Goal: Information Seeking & Learning: Find specific page/section

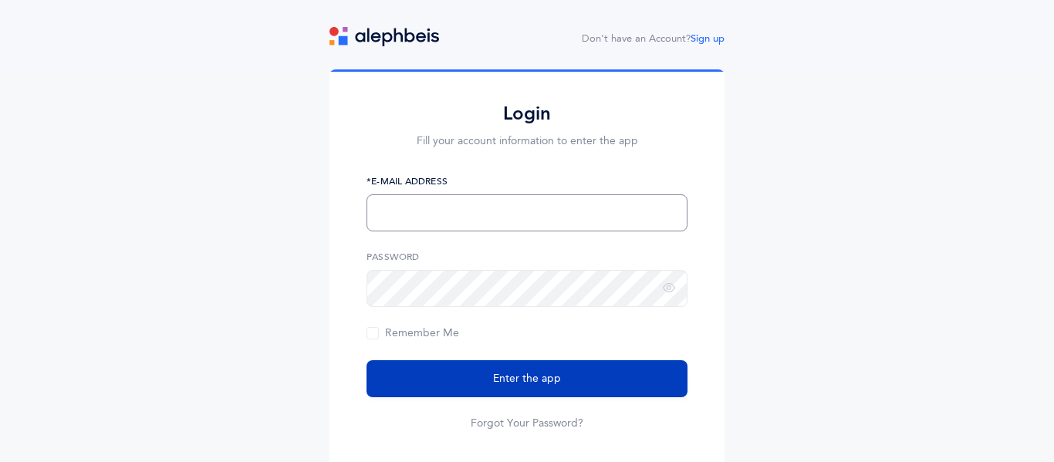
type input "sstewart@maimonidesla.com"
click at [499, 374] on span "Enter the app" at bounding box center [527, 379] width 68 height 16
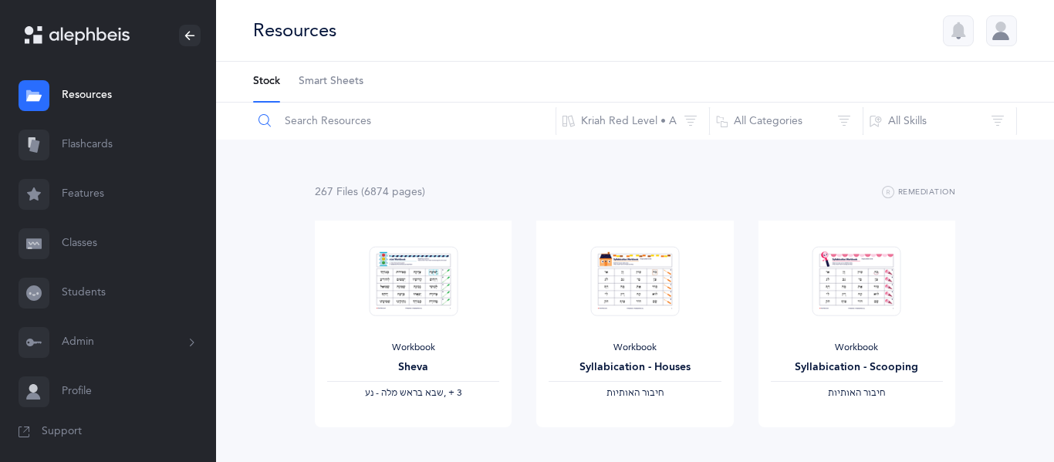
click at [357, 134] on input "text" at bounding box center [404, 121] width 304 height 37
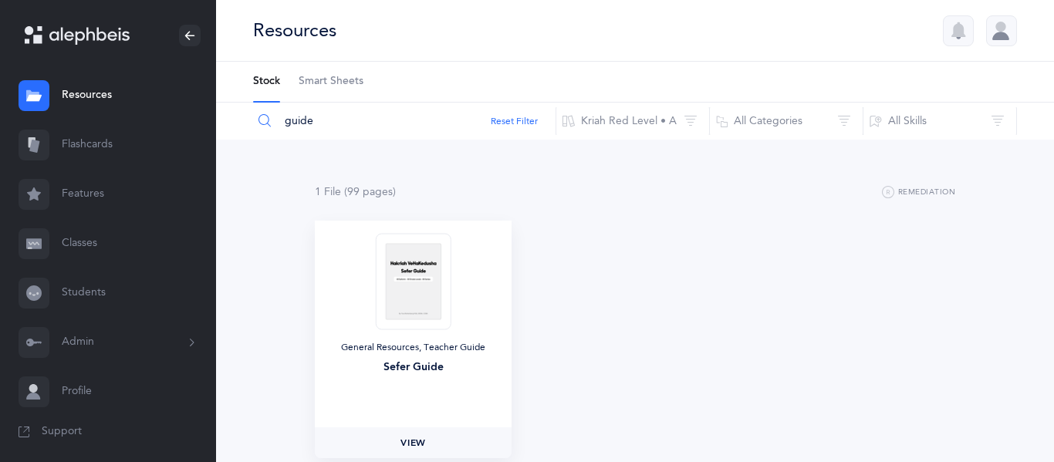
click at [360, 446] on link "View" at bounding box center [413, 443] width 197 height 31
drag, startPoint x: 415, startPoint y: 119, endPoint x: 265, endPoint y: 110, distance: 150.7
click at [265, 110] on input "guide" at bounding box center [404, 121] width 304 height 37
paste input "L2 Fluency Letters & Nekudos"
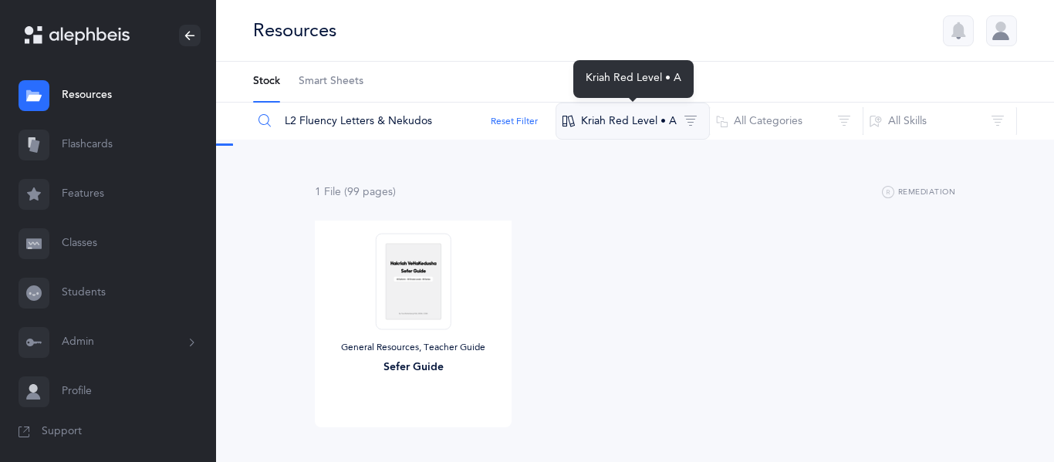
click at [644, 108] on button "Kriah Red Level • A" at bounding box center [633, 121] width 154 height 37
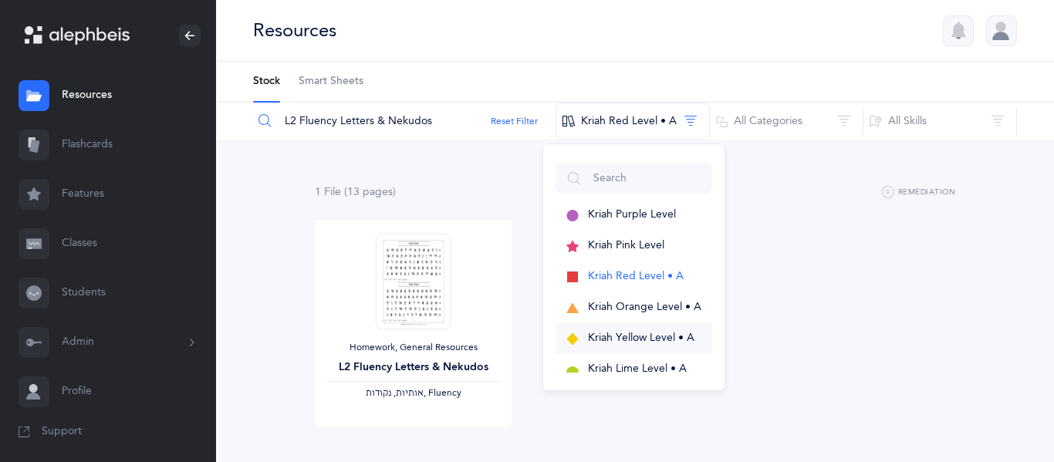
click at [603, 340] on span "Kriah Yellow Level • A" at bounding box center [641, 338] width 106 height 12
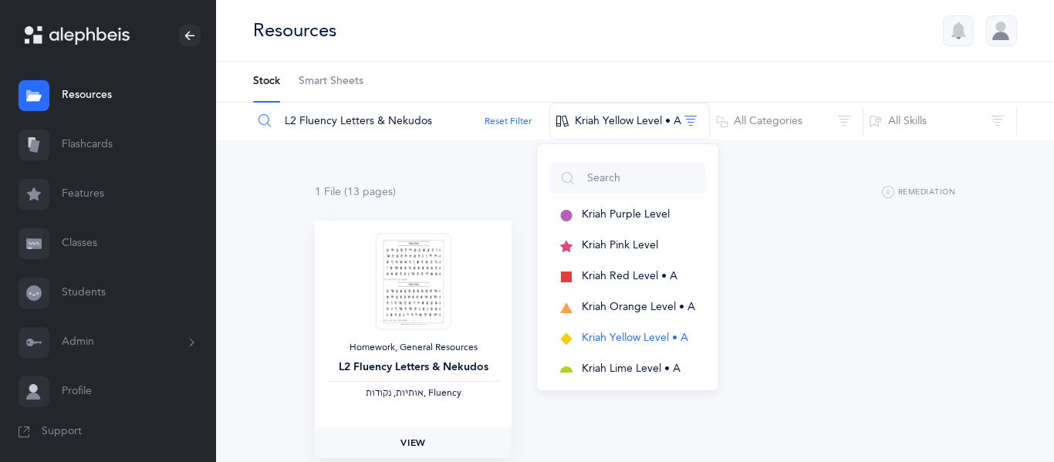
click at [395, 441] on link "View" at bounding box center [413, 443] width 197 height 31
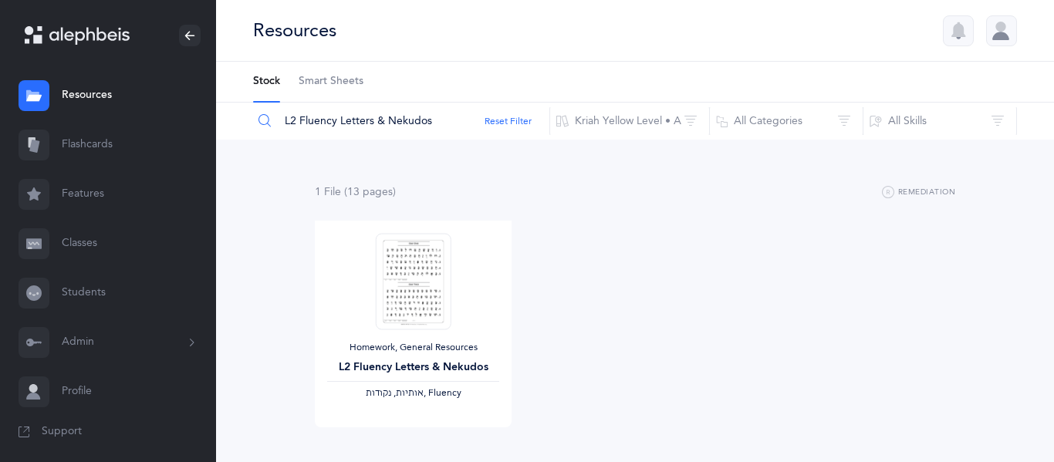
drag, startPoint x: 456, startPoint y: 121, endPoint x: 223, endPoint y: 137, distance: 233.6
click at [223, 137] on div "L2 Fluency Letters & Nekudos Reset Filter Kriah Yellow Level • A Kriah Purple L…" at bounding box center [635, 121] width 838 height 37
paste input "- Sheva"
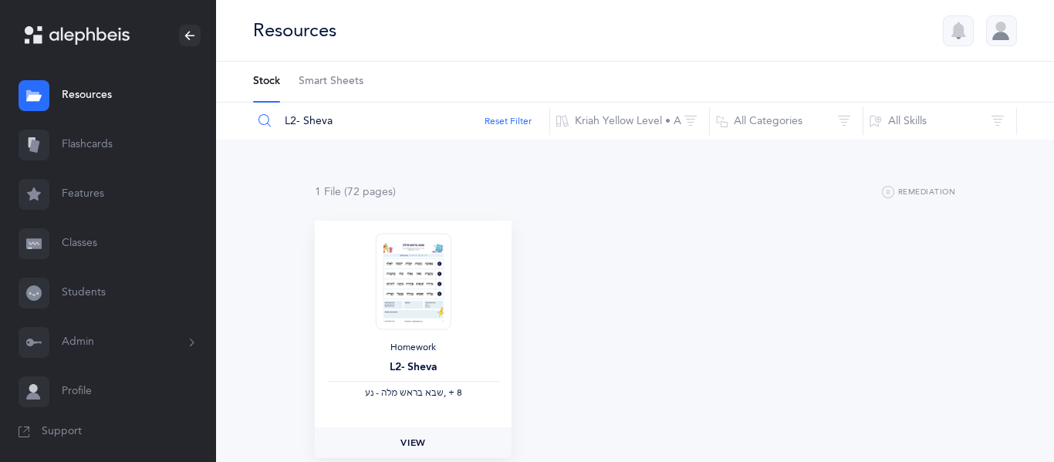
click at [432, 440] on link "View" at bounding box center [413, 443] width 197 height 31
drag, startPoint x: 397, startPoint y: 125, endPoint x: 115, endPoint y: 117, distance: 282.6
click at [115, 117] on main "[PERSON_NAME] Resources Resources Flashcards Flashcards Features Features Class…" at bounding box center [527, 266] width 1054 height 532
paste input "3- Skills"
click at [437, 447] on link "View" at bounding box center [413, 443] width 197 height 31
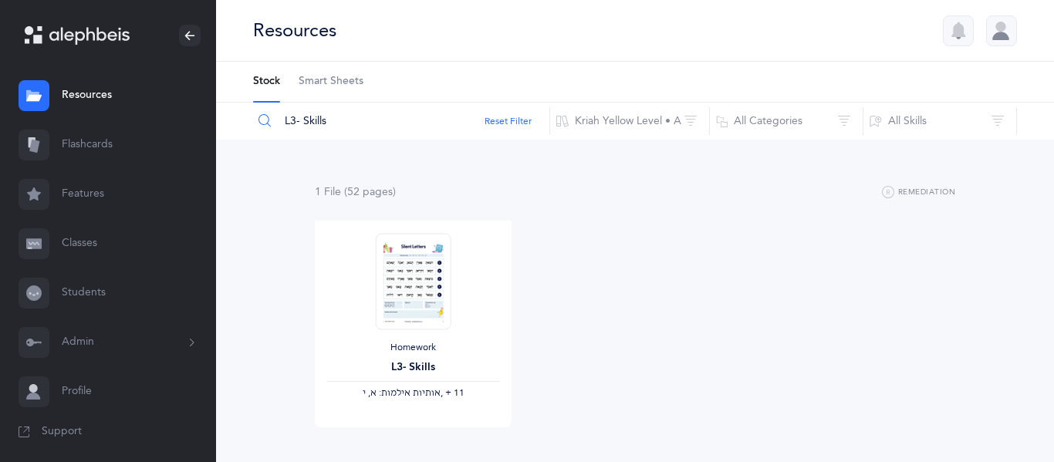
drag, startPoint x: 337, startPoint y: 127, endPoint x: 279, endPoint y: 123, distance: 58.0
click at [279, 123] on input "L3- Skills" at bounding box center [401, 121] width 298 height 37
paste input "2 Fluency Letters & Nekudo"
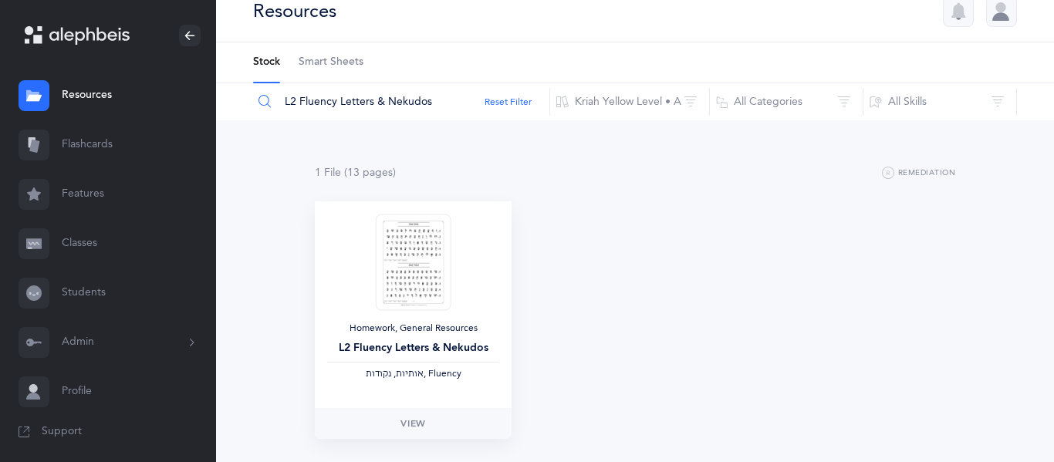
scroll to position [25, 0]
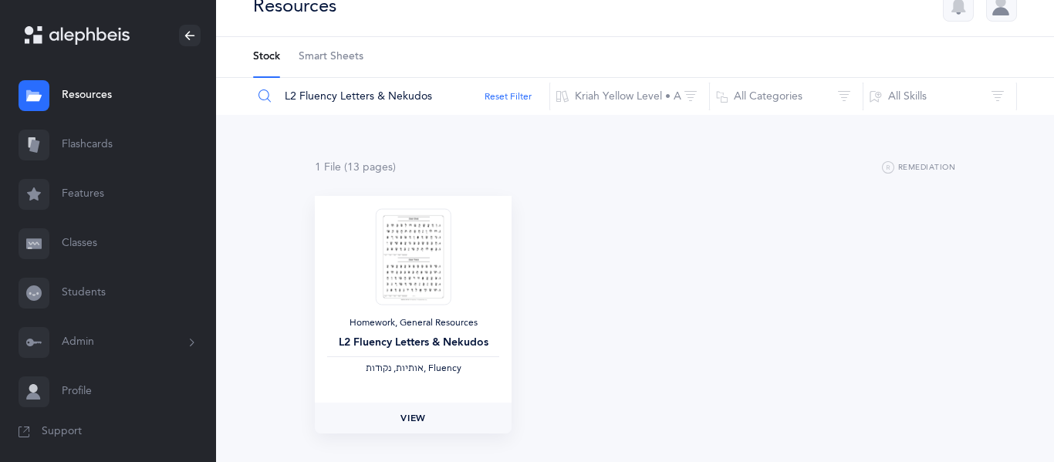
click at [428, 410] on link "View" at bounding box center [413, 418] width 197 height 31
drag, startPoint x: 437, startPoint y: 91, endPoint x: 261, endPoint y: 89, distance: 176.0
click at [261, 89] on div "L2 Fluency Letters & Nekudos" at bounding box center [401, 96] width 298 height 37
paste input "- Sheva"
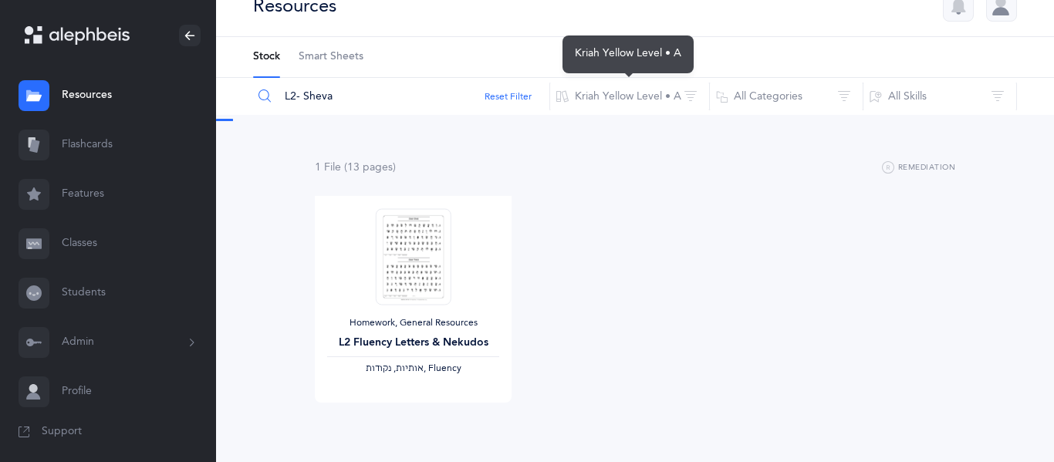
scroll to position [0, 0]
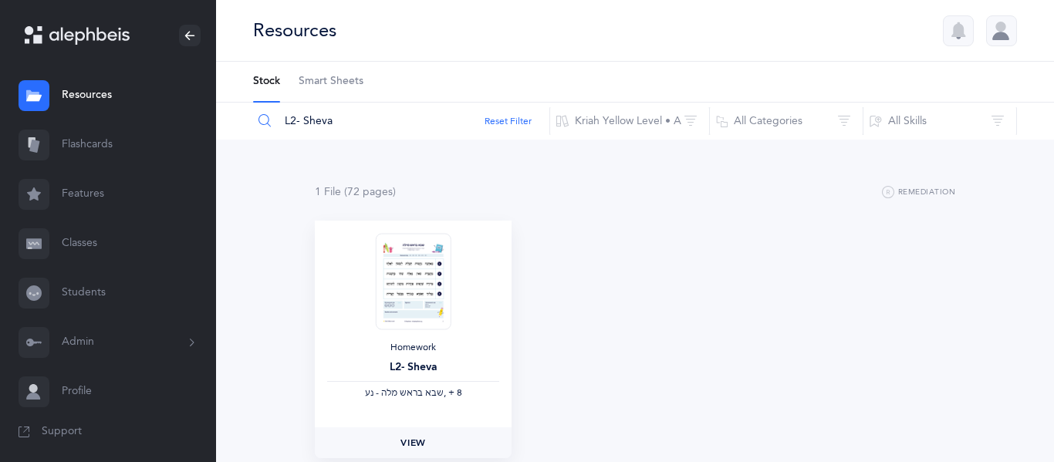
click at [404, 441] on span "View" at bounding box center [413, 443] width 25 height 14
drag, startPoint x: 373, startPoint y: 134, endPoint x: 275, endPoint y: 122, distance: 98.8
click at [275, 122] on input "L2- Sheva" at bounding box center [401, 121] width 298 height 37
paste input "L3- Skills"
click at [421, 446] on span "View" at bounding box center [413, 443] width 25 height 14
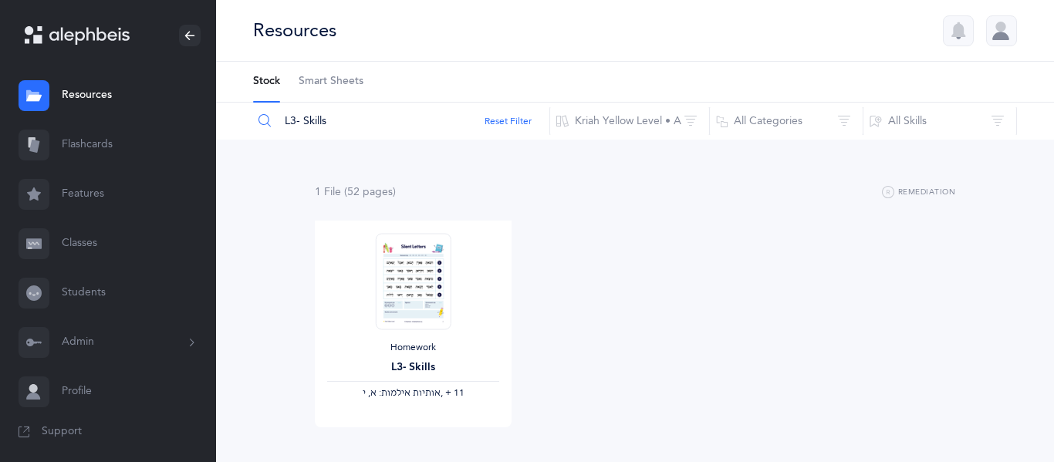
drag, startPoint x: 370, startPoint y: 129, endPoint x: 279, endPoint y: 126, distance: 90.3
click at [279, 126] on input "L3- Skills" at bounding box center [401, 121] width 298 height 37
click at [354, 126] on input "L3- Skills" at bounding box center [401, 121] width 298 height 37
click at [411, 440] on span "View" at bounding box center [413, 443] width 25 height 14
drag, startPoint x: 414, startPoint y: 123, endPoint x: 304, endPoint y: 90, distance: 115.2
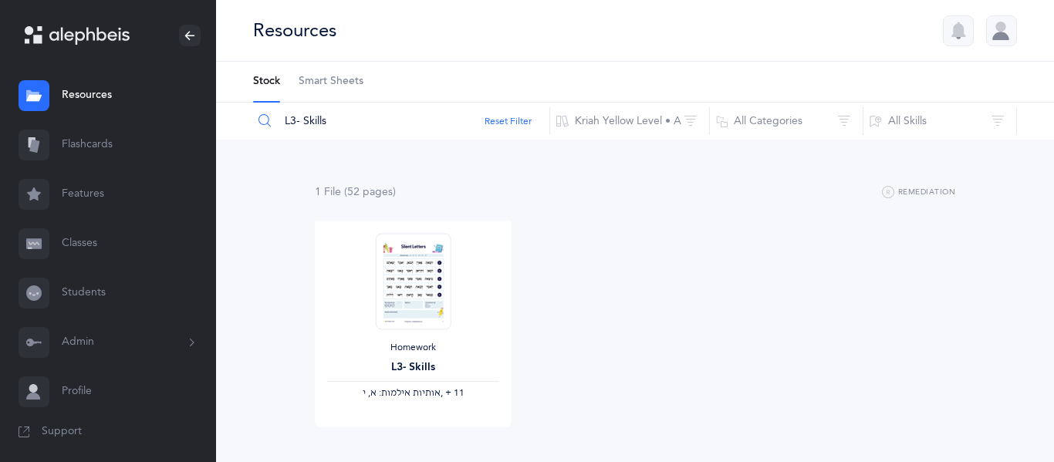
click at [304, 90] on div "Resources Stock Smart Sheets L3- Skills Reset Filter Kriah Yellow Level • A Kri…" at bounding box center [635, 266] width 838 height 532
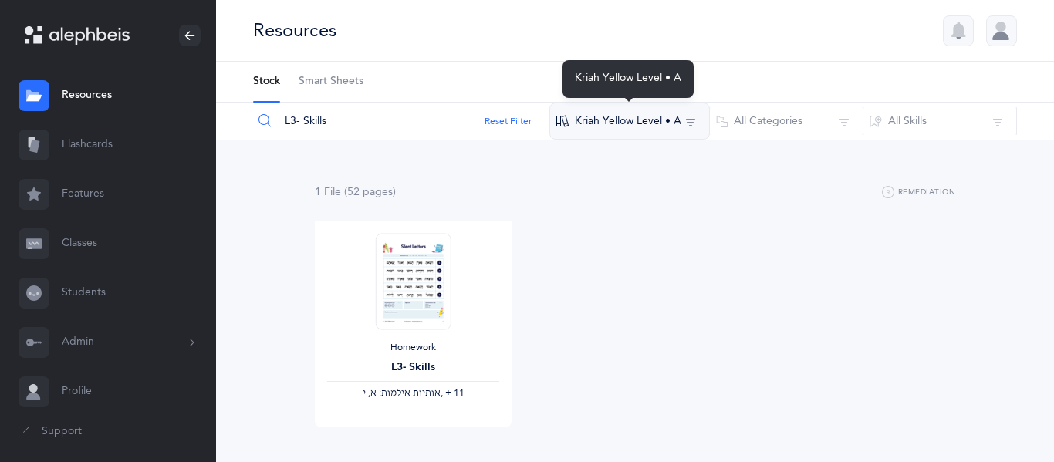
click at [701, 123] on button "Kriah Yellow Level • A" at bounding box center [629, 121] width 161 height 37
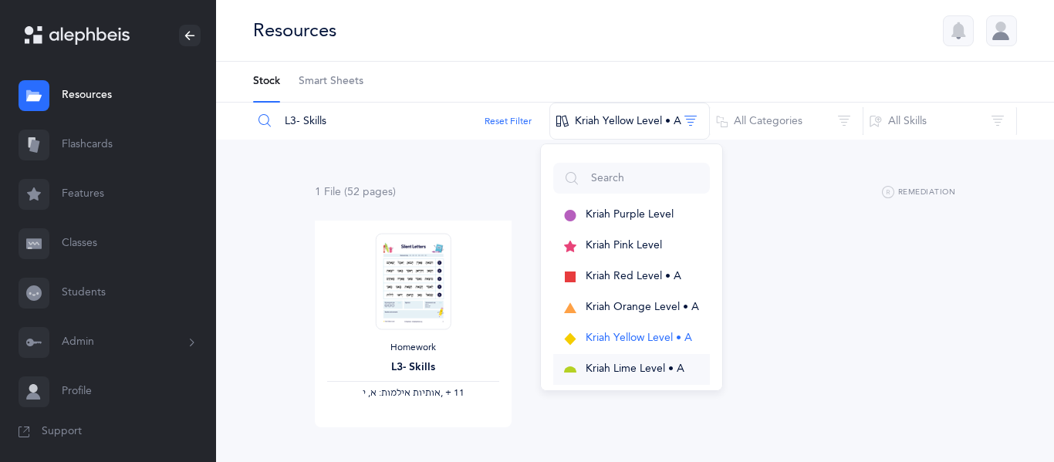
click at [581, 362] on button "Kriah Lime Level • A" at bounding box center [631, 369] width 157 height 31
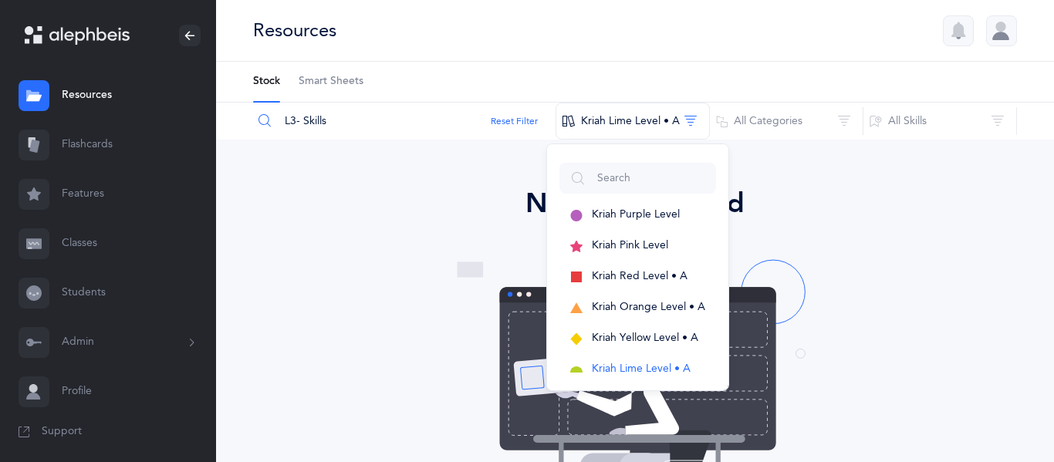
click at [97, 95] on link "Resources" at bounding box center [108, 95] width 216 height 49
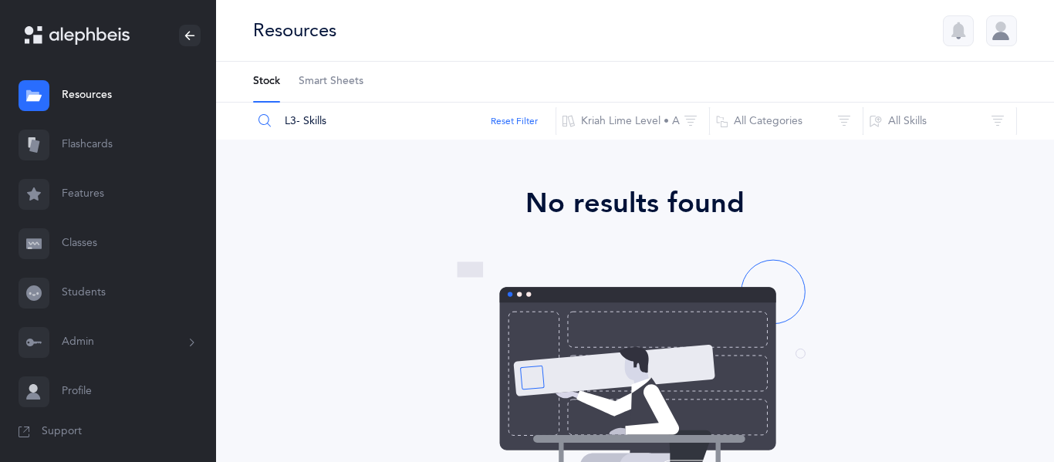
drag, startPoint x: 346, startPoint y: 132, endPoint x: 277, endPoint y: 124, distance: 69.9
click at [277, 124] on input "L3- Skills" at bounding box center [404, 121] width 304 height 37
paste input "2 Fluency Letters & Nekudo"
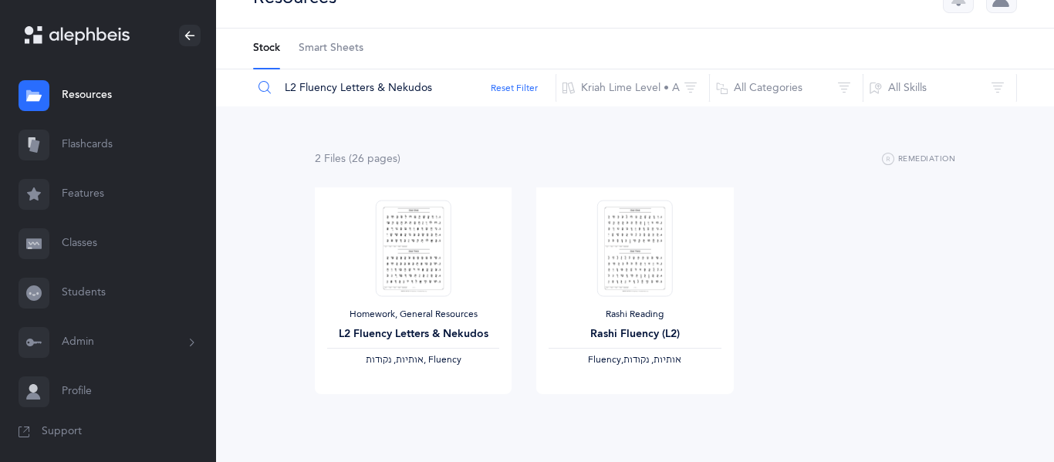
scroll to position [33, 0]
type input "L2 Fluency Letters & Nekudos"
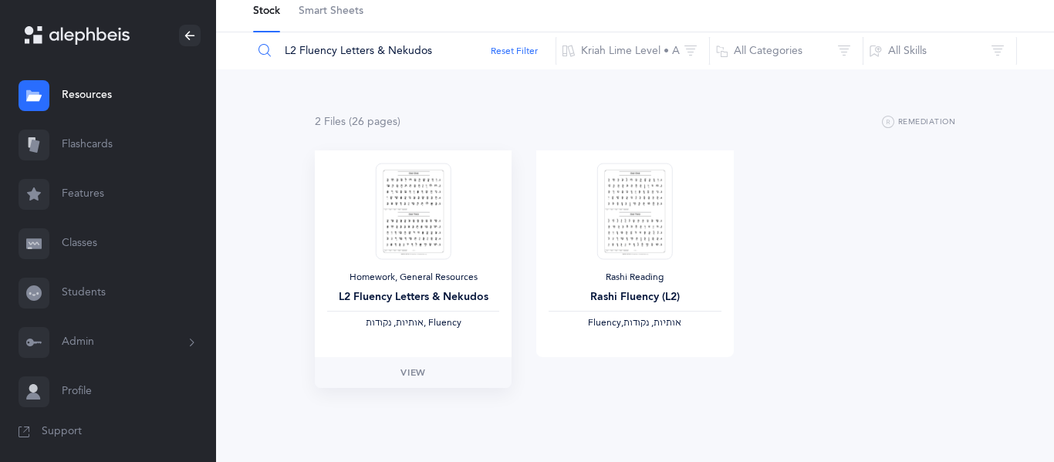
scroll to position [0, 0]
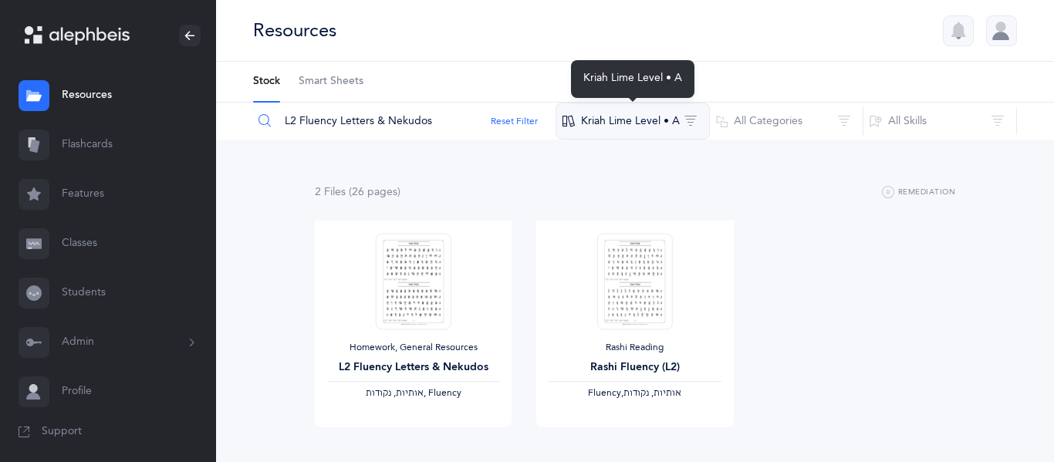
click at [614, 115] on button "Kriah Lime Level • A" at bounding box center [633, 121] width 154 height 37
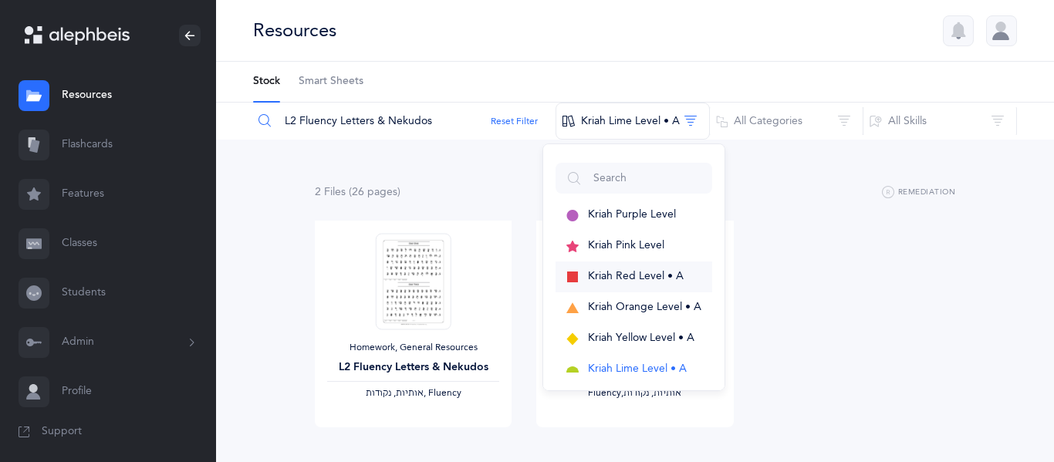
click at [650, 284] on button "Kriah Red Level • A" at bounding box center [634, 277] width 157 height 31
drag, startPoint x: 436, startPoint y: 122, endPoint x: 181, endPoint y: 114, distance: 254.8
click at [181, 114] on main "[PERSON_NAME] Resources Resources Flashcards Flashcards Features Features Class…" at bounding box center [527, 266] width 1054 height 532
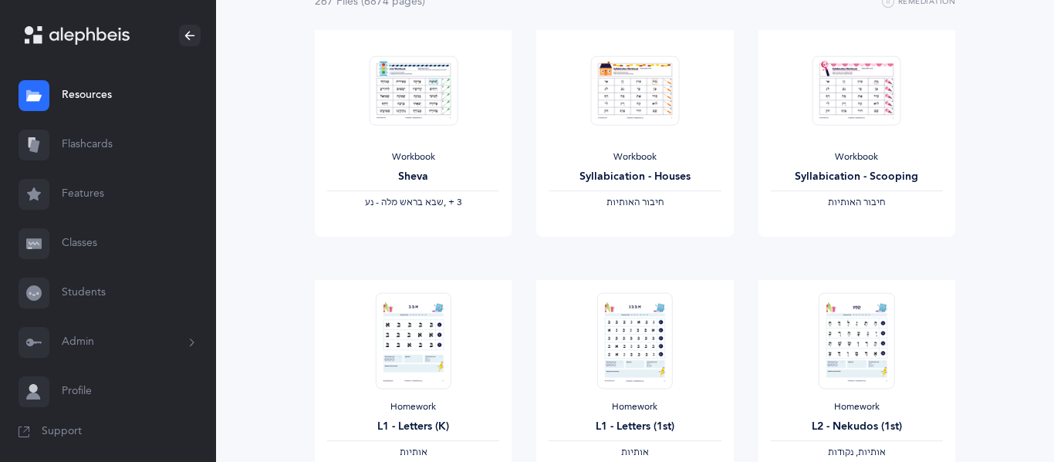
scroll to position [192, 0]
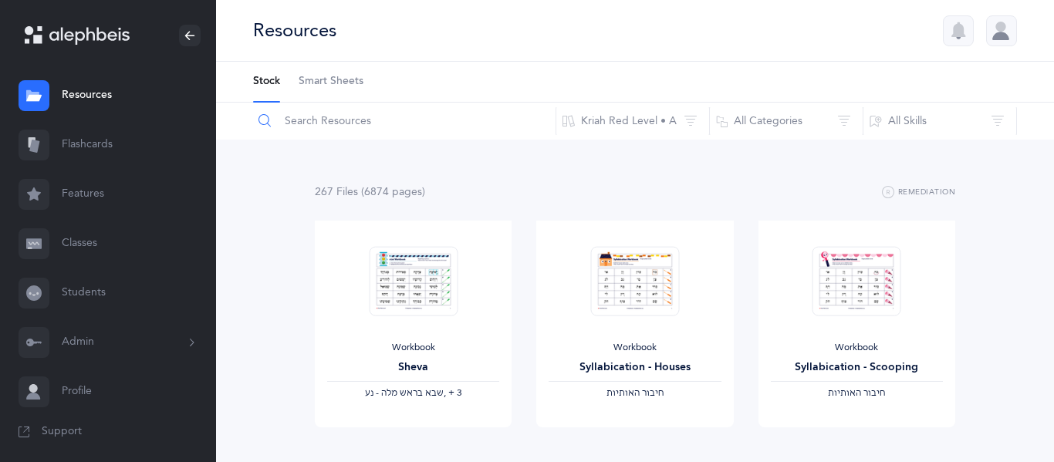
click at [448, 115] on input "text" at bounding box center [404, 121] width 304 height 37
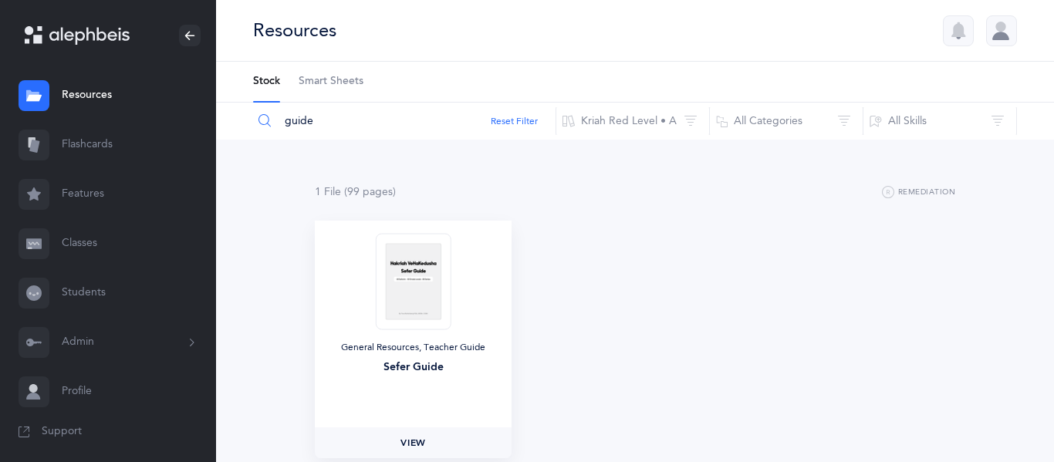
click at [424, 445] on span "View" at bounding box center [413, 443] width 25 height 14
drag, startPoint x: 391, startPoint y: 134, endPoint x: 218, endPoint y: 162, distance: 175.2
click at [218, 162] on div "Resources Stock Smart Sheets guide Reset Filter Kriah Red Level • A Kriah Purpl…" at bounding box center [635, 266] width 838 height 532
paste input "Letters (1st)"
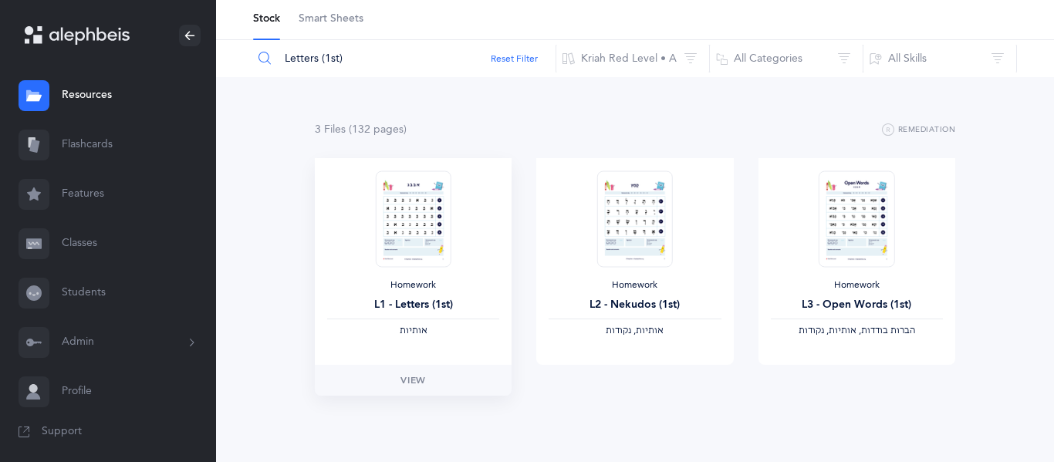
scroll to position [64, 0]
click at [434, 380] on link "View" at bounding box center [413, 378] width 197 height 31
drag, startPoint x: 353, startPoint y: 70, endPoint x: 38, endPoint y: 144, distance: 324.2
click at [38, 144] on main "[PERSON_NAME] Resources Resources Flashcards Flashcards Features Features Class…" at bounding box center [527, 202] width 1054 height 532
paste input "L2 - Nekudo"
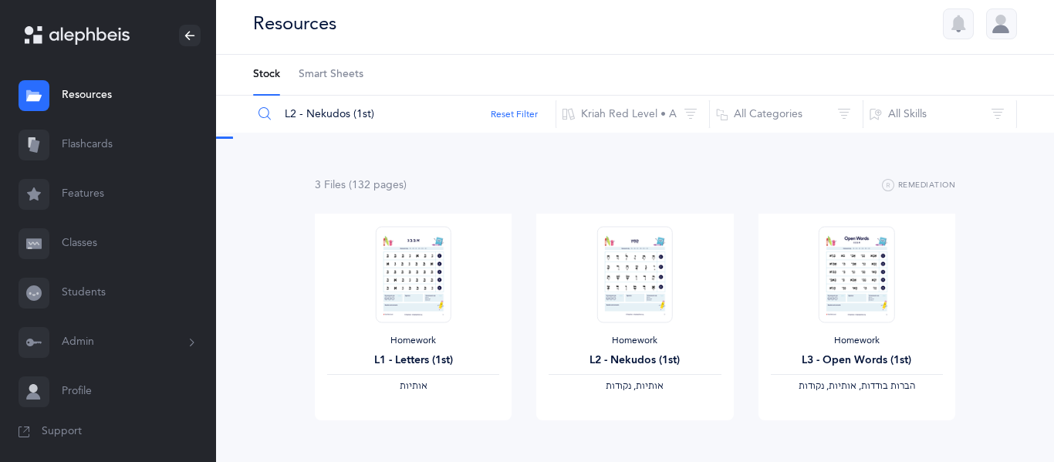
scroll to position [0, 0]
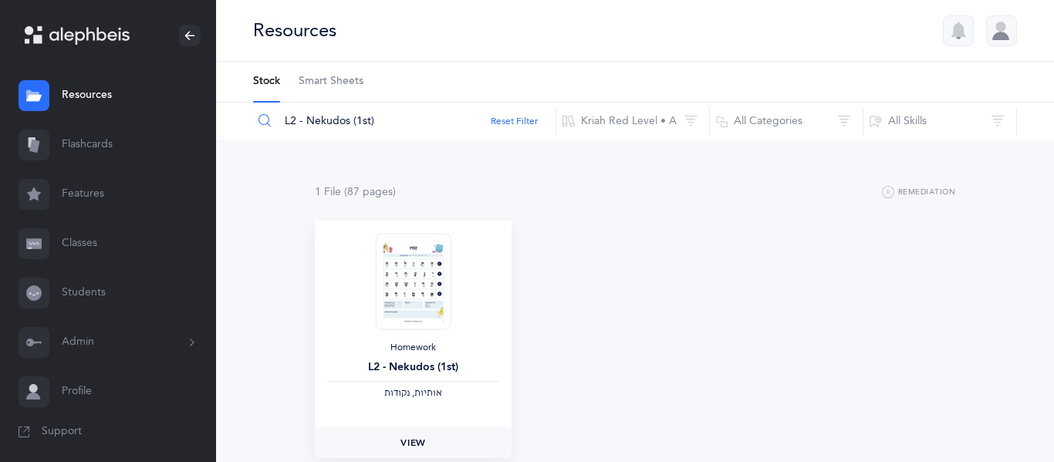
click at [390, 440] on link "View" at bounding box center [413, 443] width 197 height 31
drag, startPoint x: 407, startPoint y: 107, endPoint x: 235, endPoint y: 99, distance: 172.3
click at [235, 99] on div "Resources Stock Smart Sheets L2 - Nekudos (1st) Reset Filter Kriah Red Level • …" at bounding box center [635, 266] width 838 height 532
paste input "L3 - Open Word"
click at [416, 433] on link "View" at bounding box center [413, 443] width 197 height 31
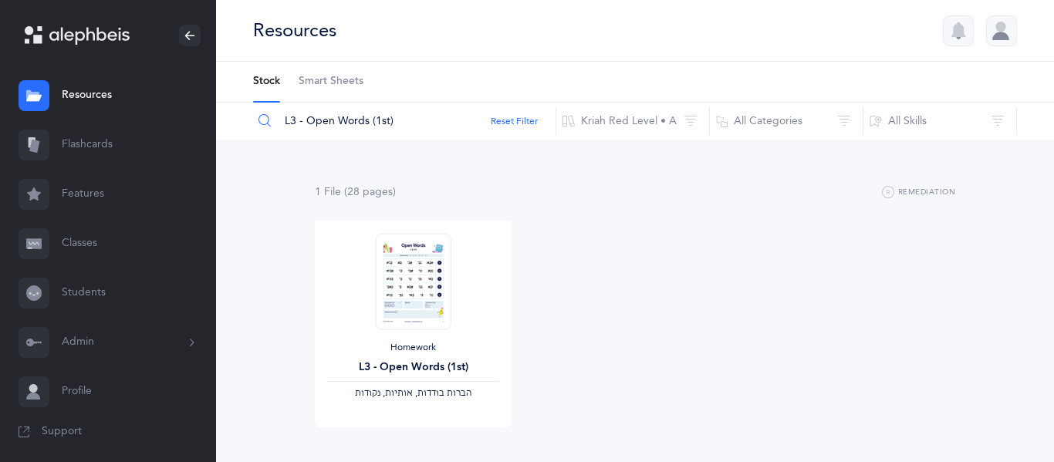
drag, startPoint x: 411, startPoint y: 119, endPoint x: 145, endPoint y: 76, distance: 269.0
click at [145, 76] on main "[PERSON_NAME] Resources Resources Flashcards Flashcards Features Features Class…" at bounding box center [527, 266] width 1054 height 532
paste input "Mini Flipbooks & L4 - Blending & Silent Letters"
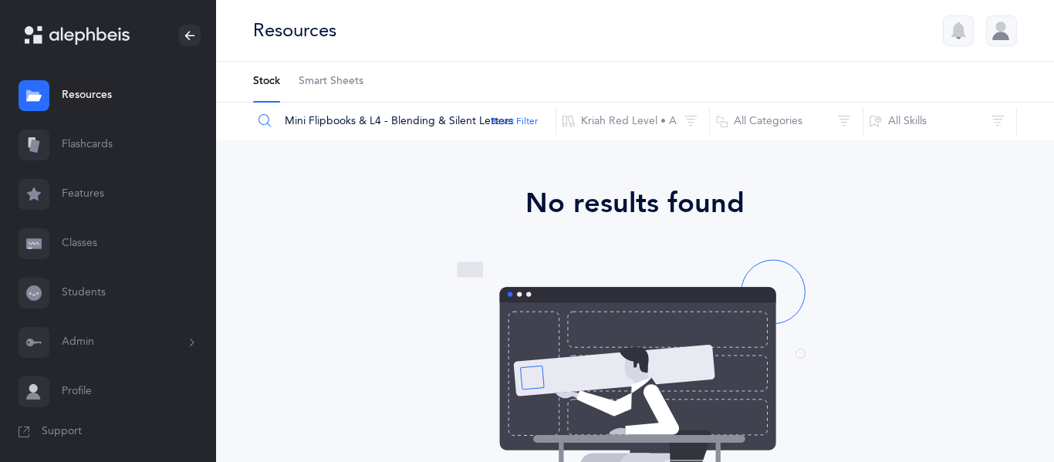
drag, startPoint x: 370, startPoint y: 121, endPoint x: 25, endPoint y: 70, distance: 347.9
click at [25, 70] on main "[PERSON_NAME] Resources Resources Flashcards Flashcards Features Features Class…" at bounding box center [527, 359] width 1054 height 719
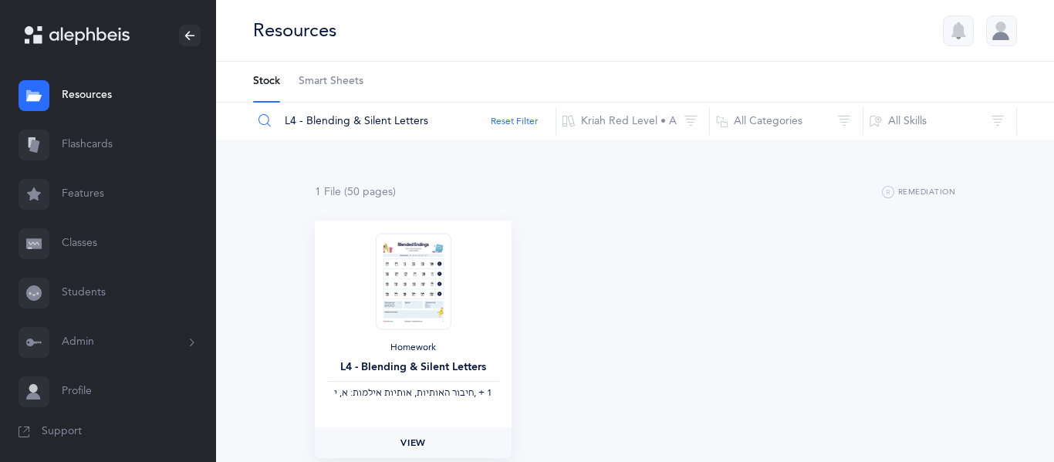
click at [416, 444] on span "View" at bounding box center [413, 443] width 25 height 14
drag, startPoint x: 429, startPoint y: 117, endPoint x: 181, endPoint y: 92, distance: 249.0
click at [181, 92] on main "[PERSON_NAME] Resources Resources Flashcards Flashcards Features Features Class…" at bounding box center [527, 266] width 1054 height 532
paste input "Syllabication Homework"
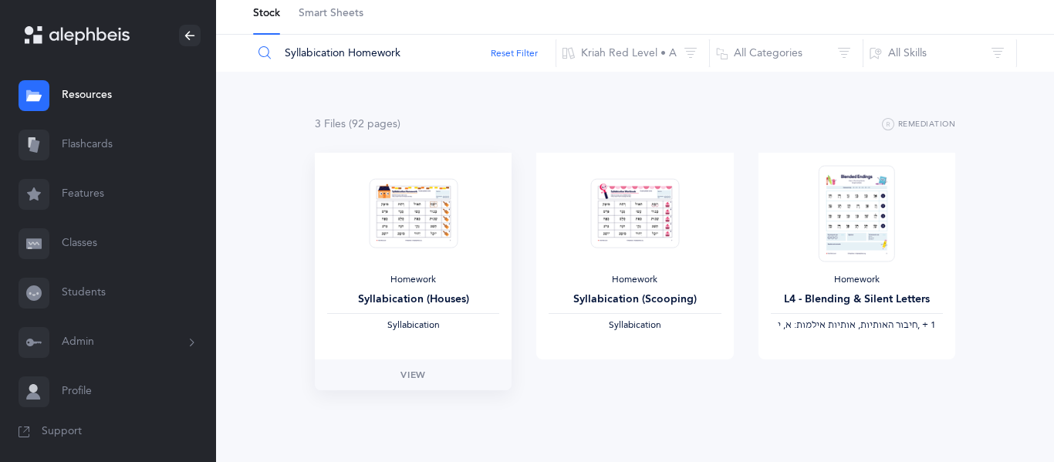
scroll to position [70, 0]
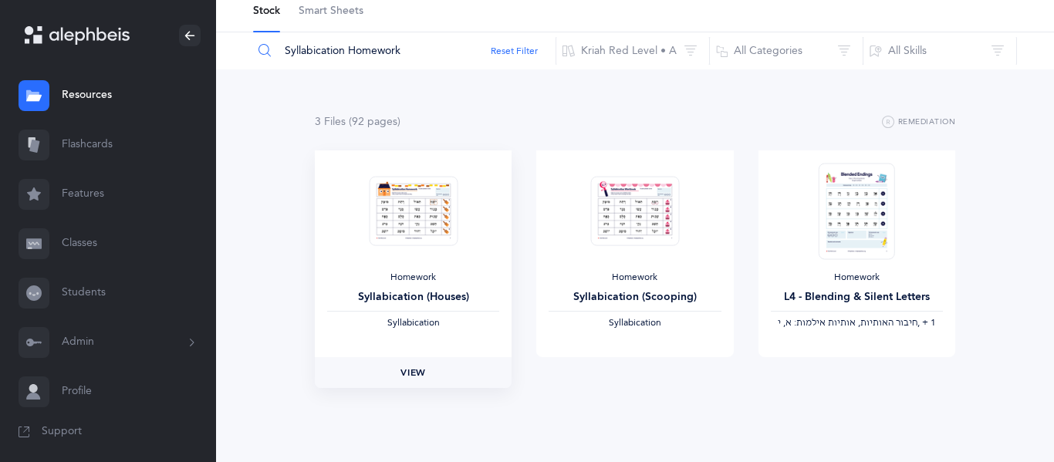
click at [417, 378] on span "View" at bounding box center [413, 373] width 25 height 14
drag, startPoint x: 404, startPoint y: 44, endPoint x: 277, endPoint y: 39, distance: 127.4
click at [277, 39] on input "Syllabication Homework" at bounding box center [404, 50] width 304 height 37
paste input "L5 - Sheva"
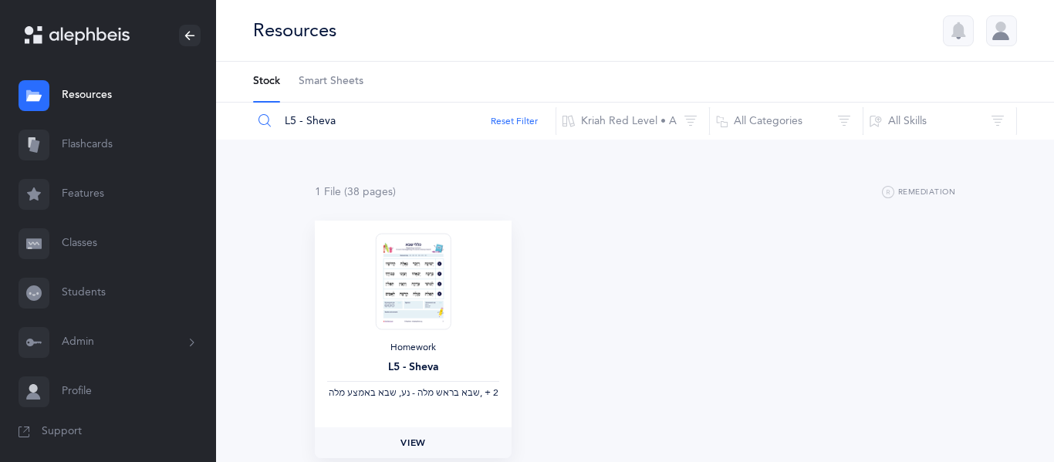
click at [396, 438] on link "View" at bounding box center [413, 443] width 197 height 31
drag, startPoint x: 385, startPoint y: 133, endPoint x: 71, endPoint y: 171, distance: 316.4
click at [71, 171] on main "[PERSON_NAME] Resources Resources Flashcards Flashcards Features Features Class…" at bounding box center [527, 266] width 1054 height 532
paste input "L6 - Skills"
click at [415, 437] on span "View" at bounding box center [413, 443] width 25 height 14
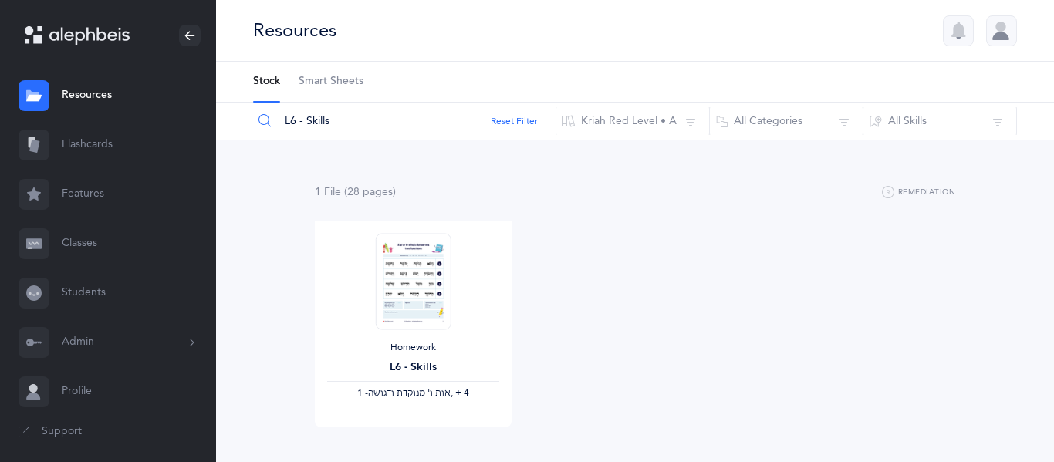
drag, startPoint x: 382, startPoint y: 118, endPoint x: 96, endPoint y: 132, distance: 285.9
click at [96, 132] on main "[PERSON_NAME] Resources Resources Flashcards Flashcards Features Features Class…" at bounding box center [527, 266] width 1054 height 532
paste input "7 - All"
click at [408, 442] on span "View" at bounding box center [413, 443] width 25 height 14
drag, startPoint x: 411, startPoint y: 124, endPoint x: 171, endPoint y: 120, distance: 240.0
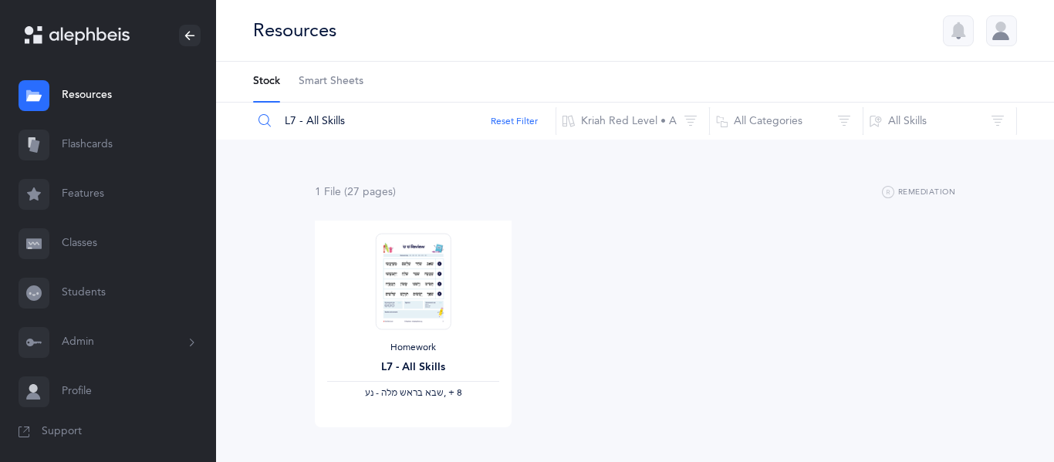
click at [171, 120] on main "[PERSON_NAME] Resources Resources Flashcards Flashcards Features Features Class…" at bounding box center [527, 266] width 1054 height 532
paste input "L1 - Letter"
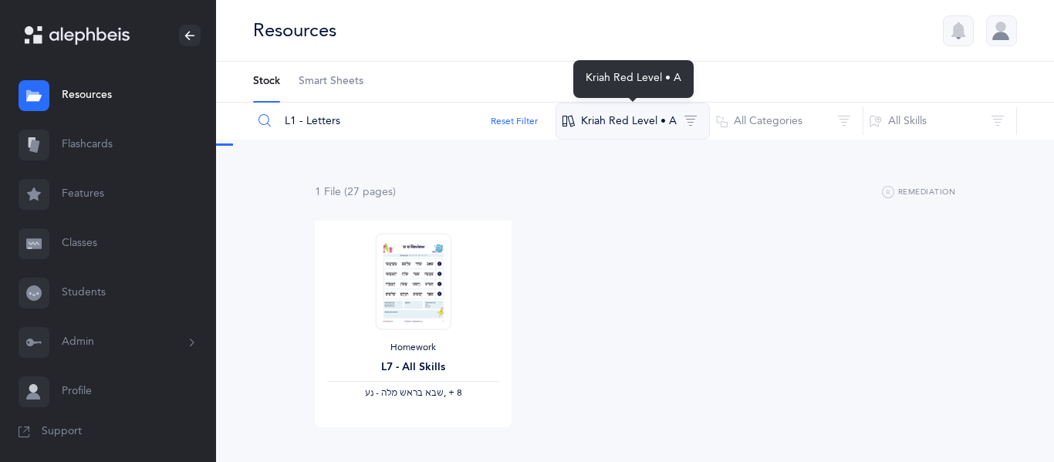
click at [649, 120] on button "Kriah Red Level • A" at bounding box center [633, 121] width 154 height 37
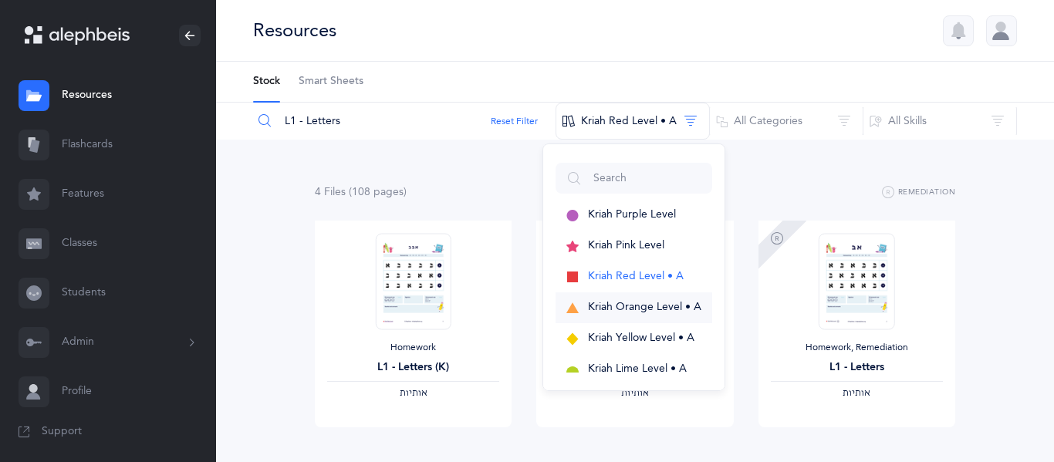
click at [609, 303] on span "Kriah Orange Level • A" at bounding box center [644, 307] width 113 height 12
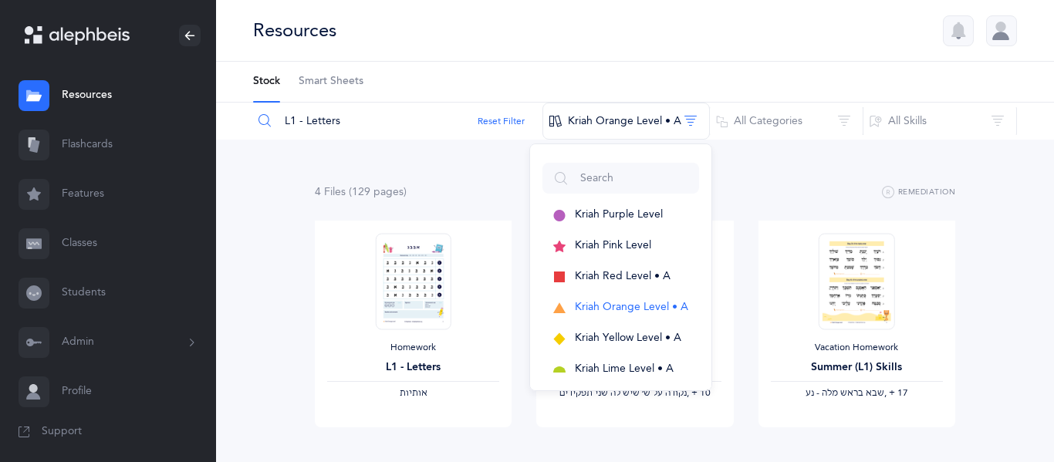
click at [481, 191] on div "4 File s (129 page s ) Remediation" at bounding box center [635, 192] width 641 height 19
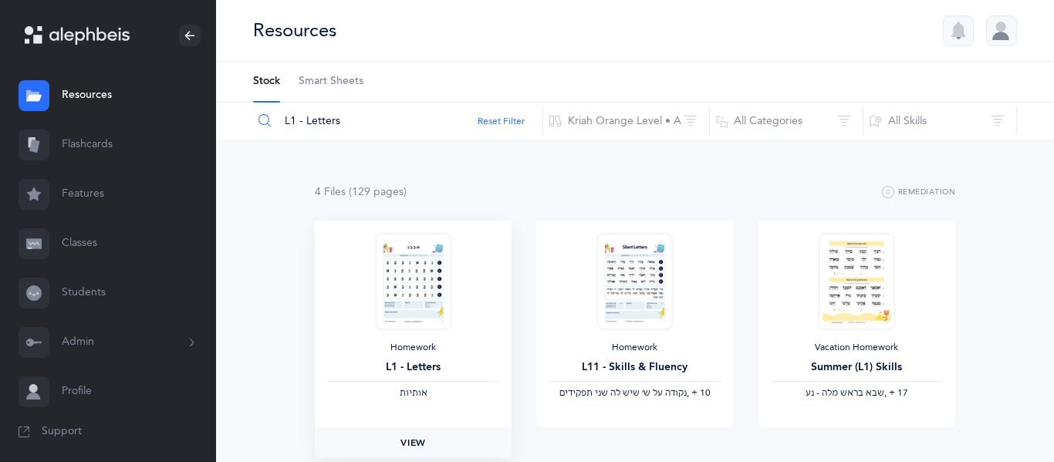
click at [412, 443] on span "View" at bounding box center [413, 443] width 25 height 14
drag, startPoint x: 374, startPoint y: 128, endPoint x: 277, endPoint y: 120, distance: 97.5
click at [277, 120] on input "L1 - Letters" at bounding box center [397, 121] width 291 height 37
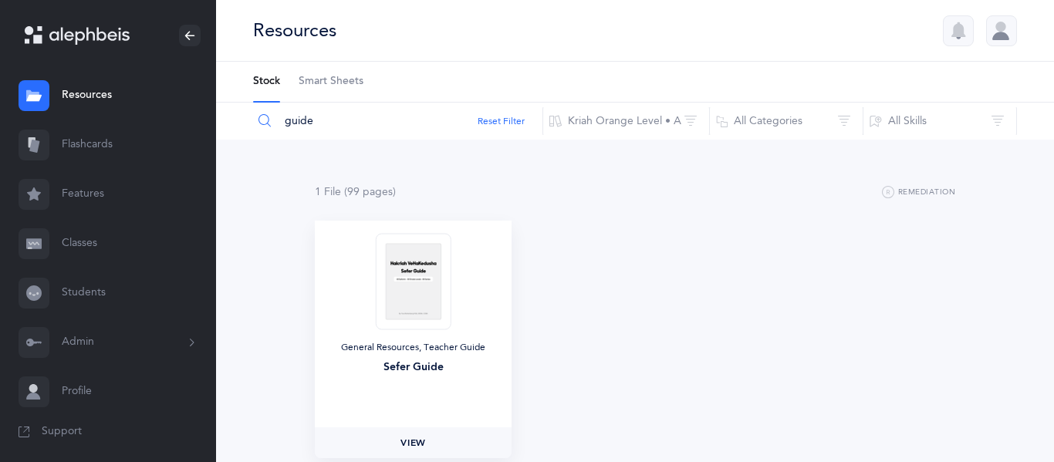
type input "guide"
click at [417, 433] on link "View" at bounding box center [413, 443] width 197 height 31
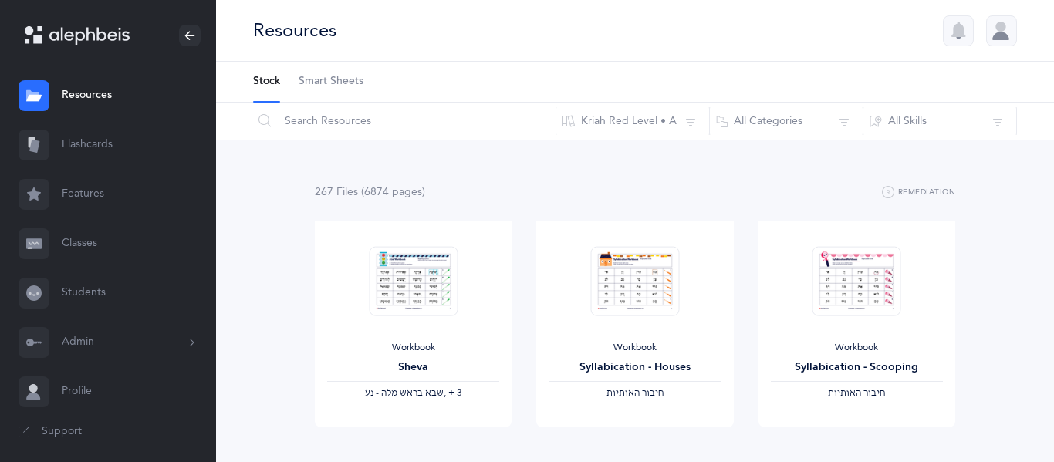
click at [437, 131] on input "text" at bounding box center [404, 121] width 304 height 37
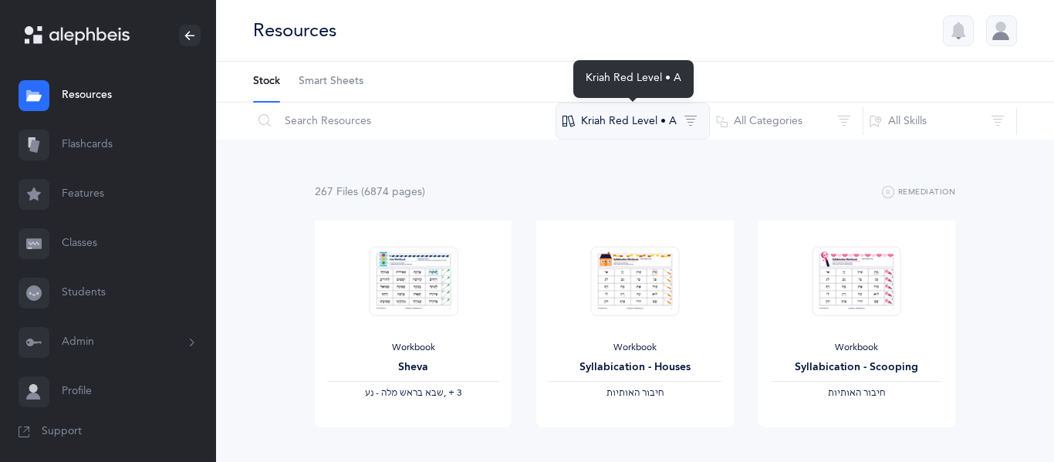
click at [624, 120] on button "Kriah Red Level • A" at bounding box center [633, 121] width 154 height 37
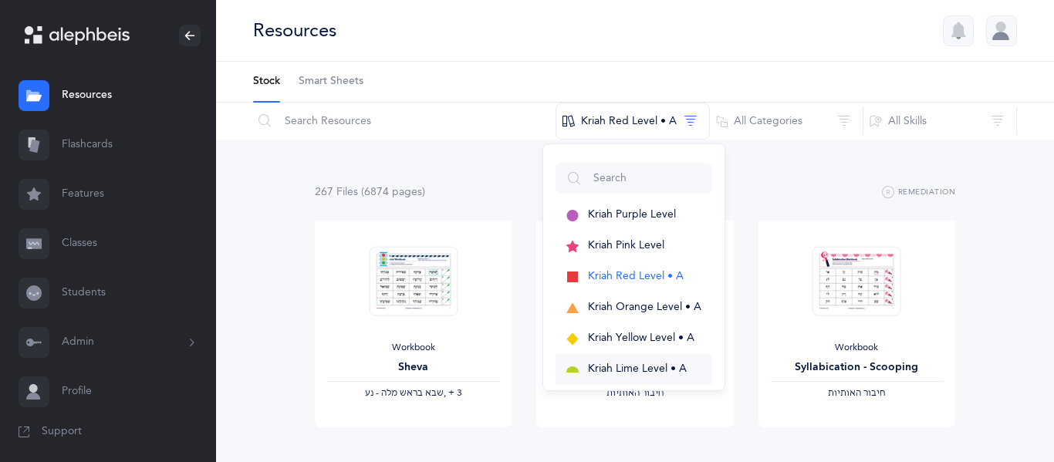
click at [593, 366] on span "Kriah Lime Level • A" at bounding box center [637, 369] width 99 height 12
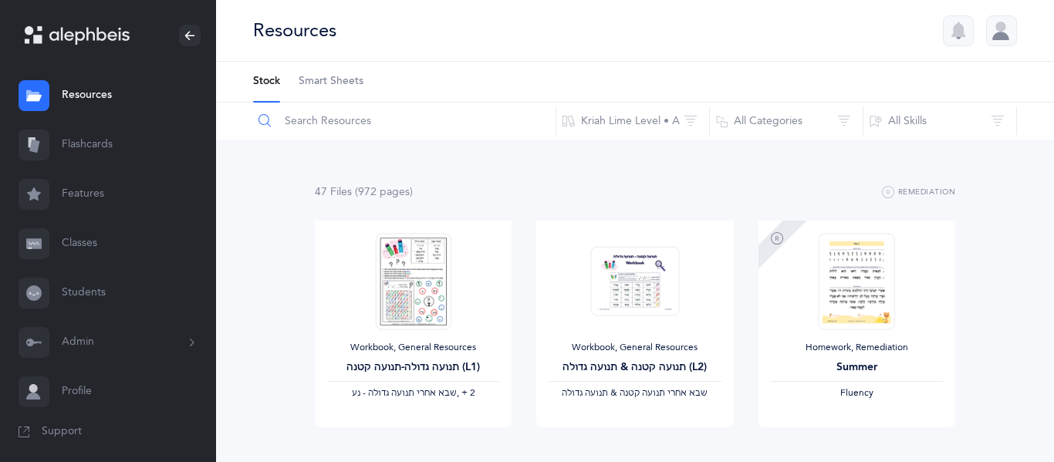
click at [411, 113] on input "text" at bounding box center [404, 121] width 304 height 37
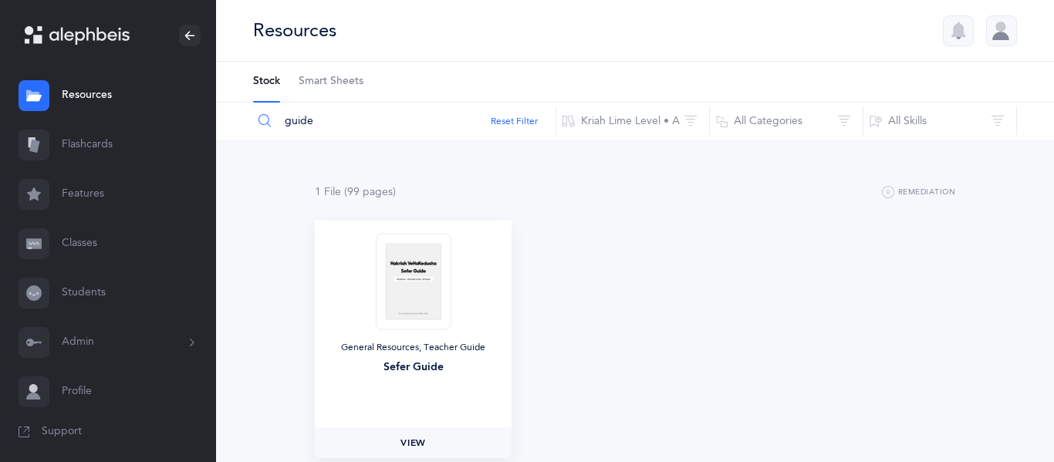
click at [417, 434] on link "View" at bounding box center [413, 443] width 197 height 31
drag, startPoint x: 360, startPoint y: 120, endPoint x: 100, endPoint y: 110, distance: 261.0
click at [100, 110] on main "[PERSON_NAME] Resources Resources Flashcards Flashcards Features Features Class…" at bounding box center [527, 266] width 1054 height 532
paste input "L2 Fluency Letters & Nekudos"
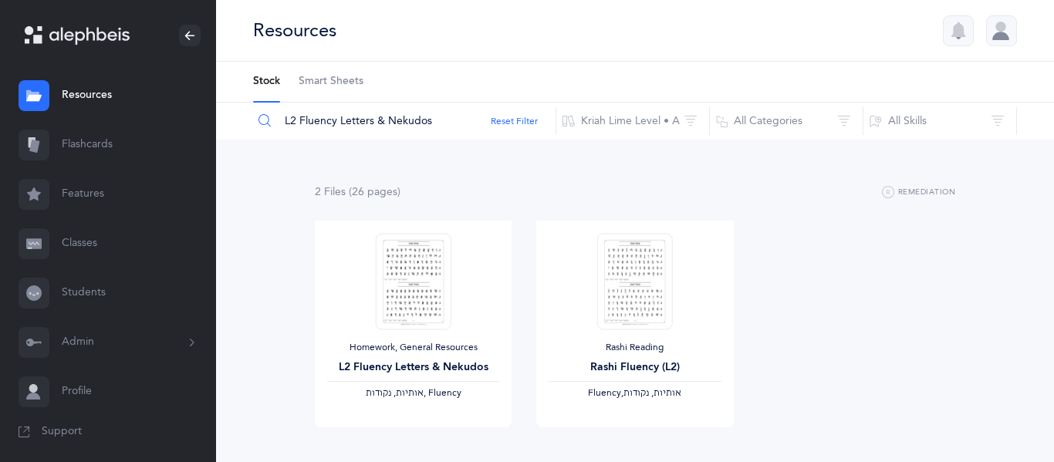
scroll to position [5, 0]
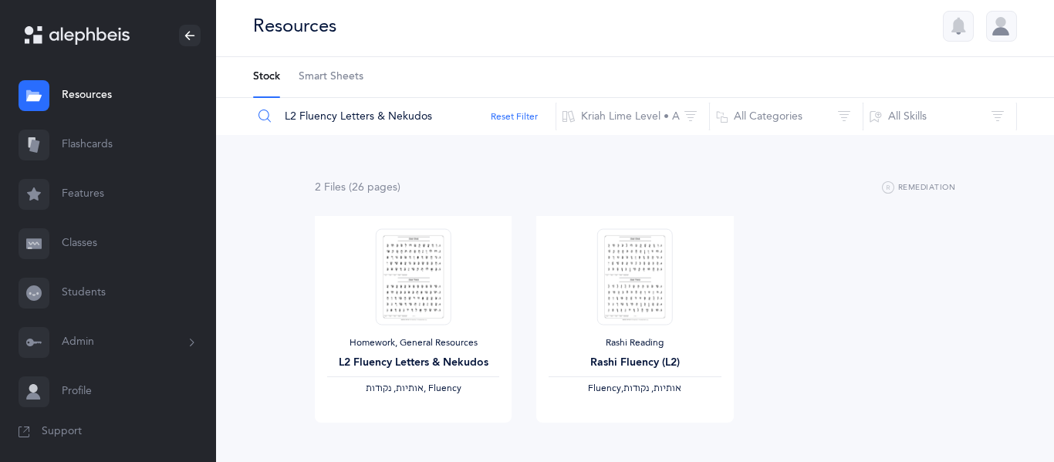
drag, startPoint x: 473, startPoint y: 119, endPoint x: 136, endPoint y: 137, distance: 337.7
click at [136, 137] on main "[PERSON_NAME] Resources Resources Flashcards Flashcards Features Features Class…" at bounding box center [527, 261] width 1054 height 532
paste input "Rashi Fluency (L1)"
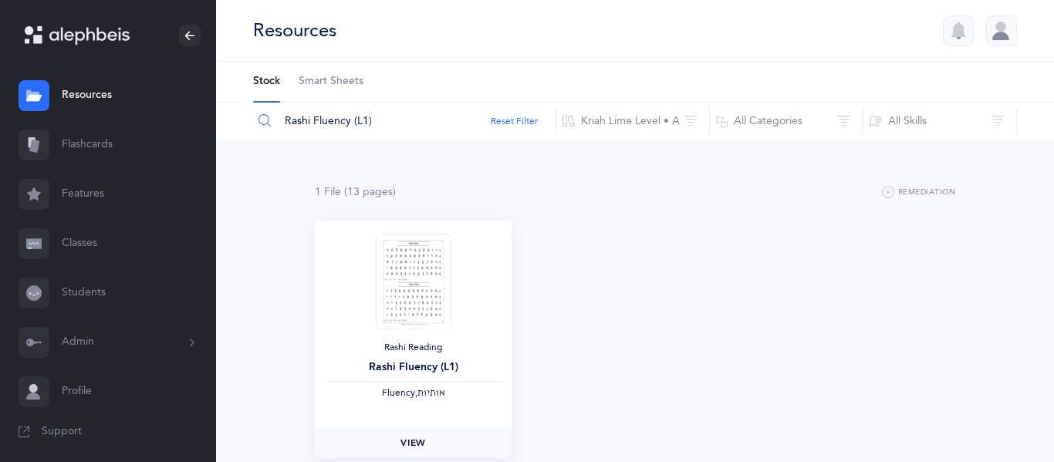
click at [441, 444] on link "View" at bounding box center [413, 443] width 197 height 31
drag, startPoint x: 448, startPoint y: 117, endPoint x: 134, endPoint y: 188, distance: 322.0
click at [134, 188] on main "[PERSON_NAME] Resources Resources Flashcards Flashcards Features Features Class…" at bounding box center [527, 266] width 1054 height 532
paste input "2"
type input "Rashi Fluency (L2)"
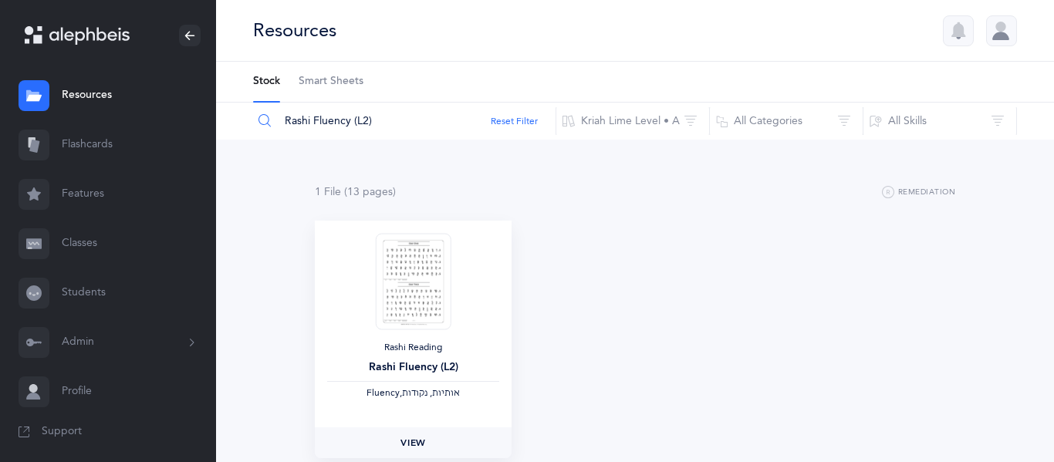
click at [403, 438] on span "View" at bounding box center [413, 443] width 25 height 14
click at [76, 232] on link "Classes" at bounding box center [108, 243] width 216 height 49
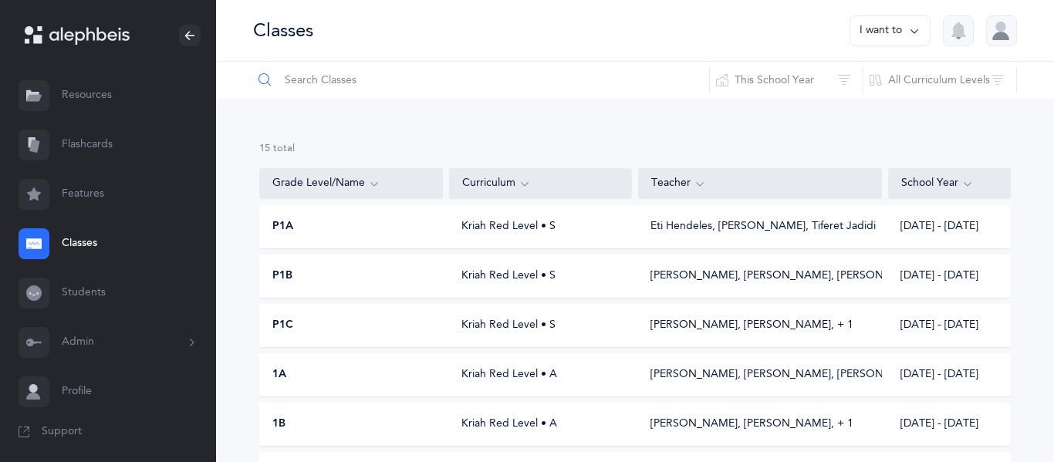
click at [455, 79] on input "text" at bounding box center [481, 80] width 458 height 37
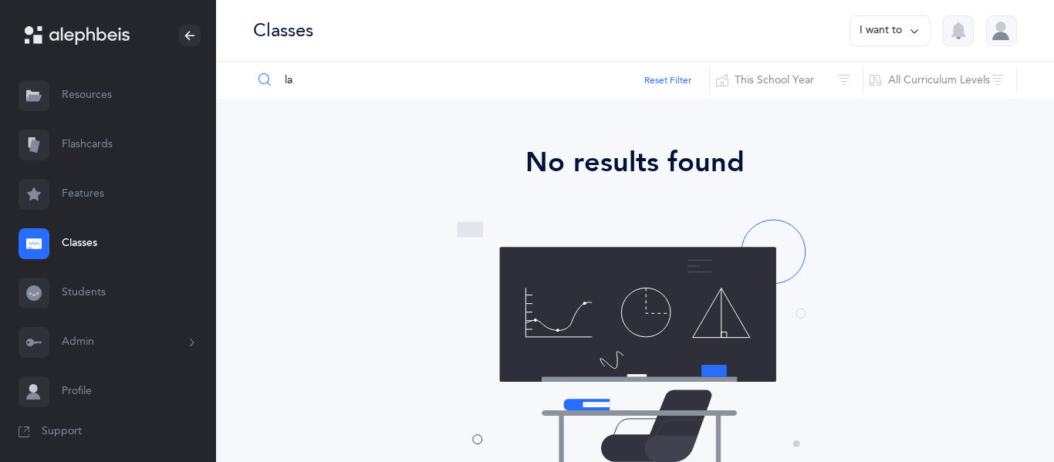
type input "l"
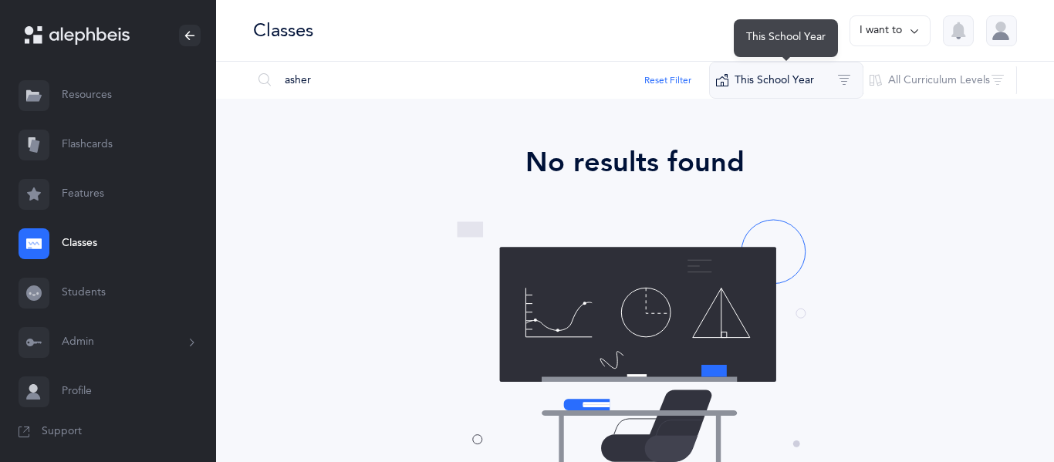
click at [788, 74] on button "This School Year" at bounding box center [786, 80] width 154 height 37
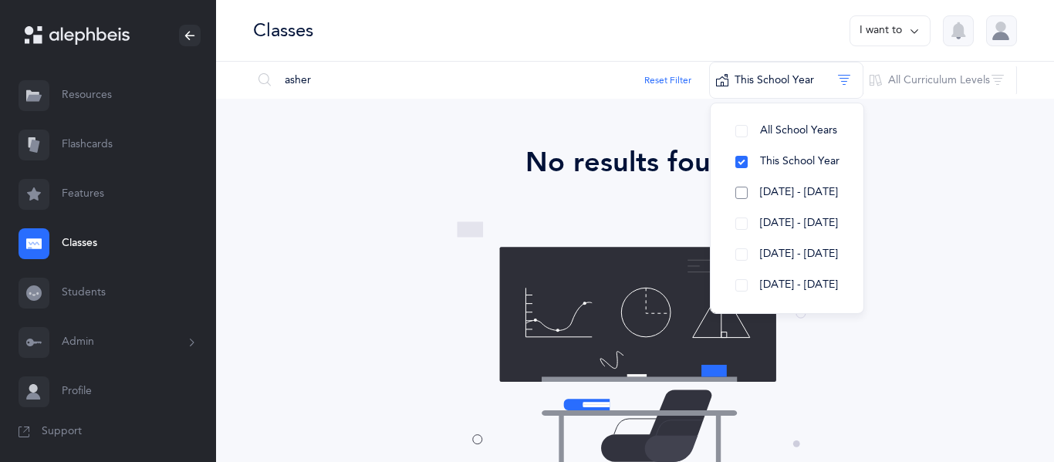
click at [799, 187] on span "2024 - 2025" at bounding box center [799, 192] width 78 height 12
click at [344, 69] on input "asher" at bounding box center [481, 80] width 458 height 37
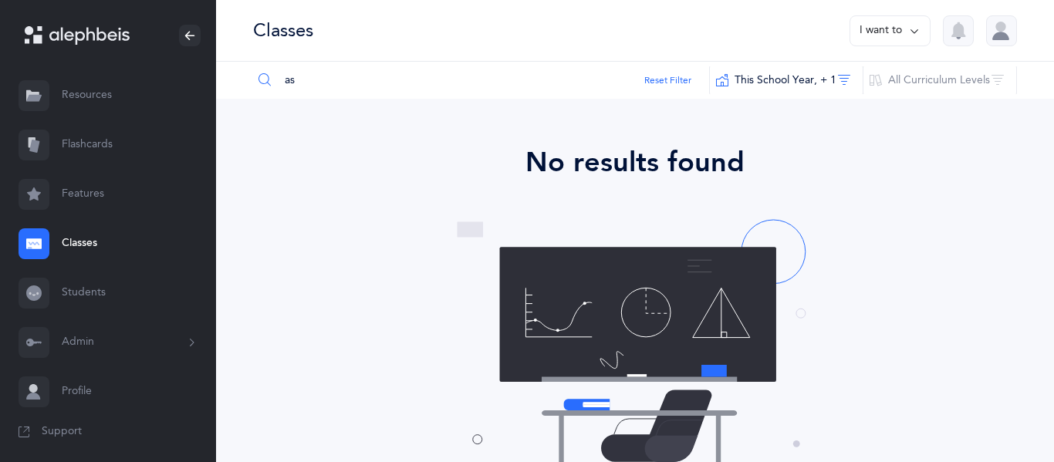
type input "a"
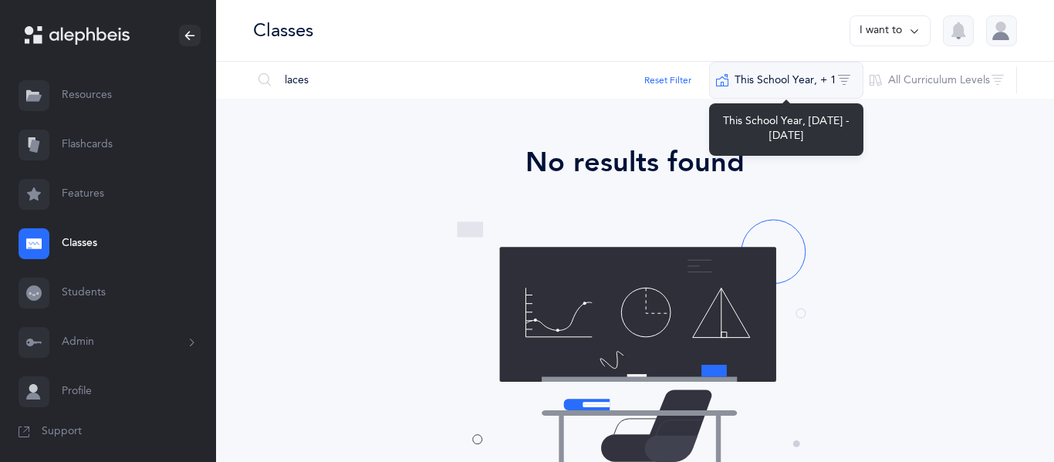
click at [740, 76] on button "This School Year‪, + 1‬" at bounding box center [786, 80] width 154 height 37
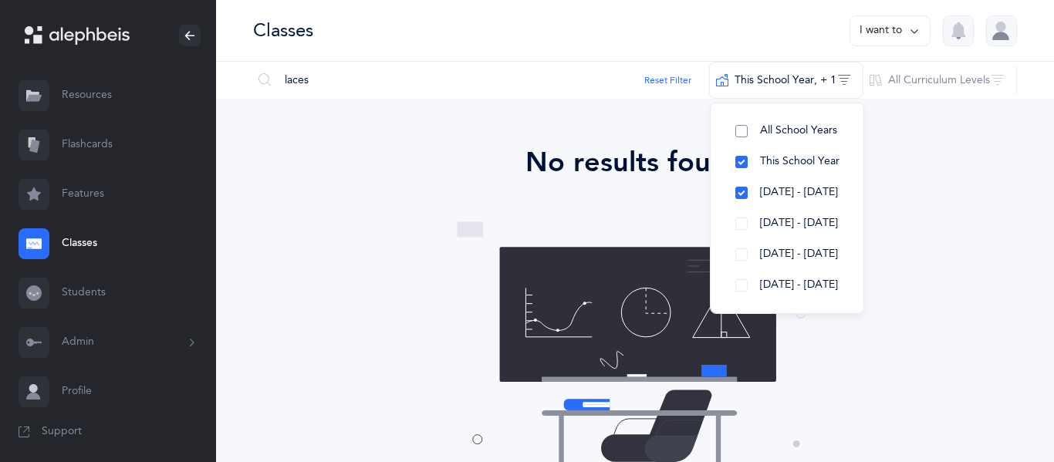
click at [740, 124] on button "All School Years" at bounding box center [787, 131] width 128 height 31
drag, startPoint x: 374, startPoint y: 77, endPoint x: 137, endPoint y: 103, distance: 239.1
click at [137, 103] on main "[PERSON_NAME] Resources Resources Flashcards Flashcards Features Features Class…" at bounding box center [527, 283] width 1054 height 566
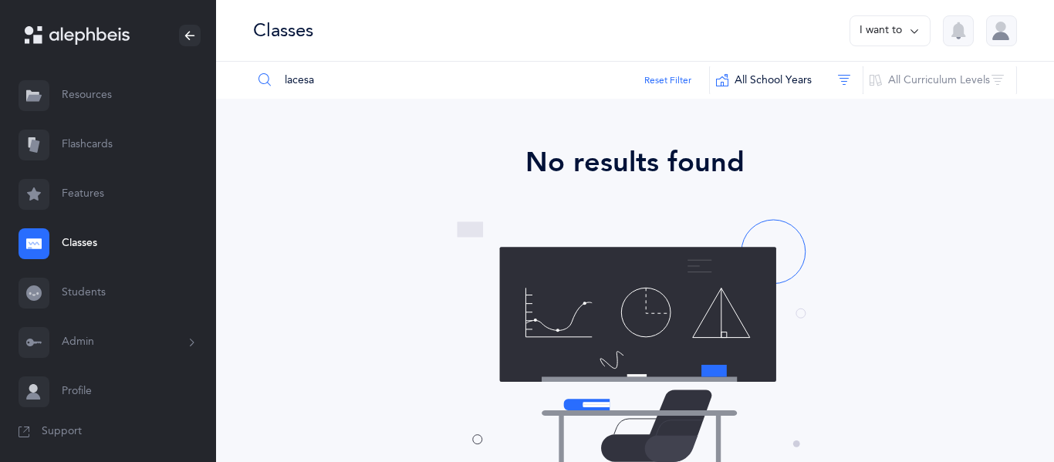
drag, startPoint x: 349, startPoint y: 86, endPoint x: 260, endPoint y: 80, distance: 89.0
click at [260, 80] on div "lacesa" at bounding box center [481, 80] width 458 height 37
paste input "L"
drag, startPoint x: 387, startPoint y: 83, endPoint x: 237, endPoint y: 66, distance: 150.7
click at [237, 66] on div "Lacesa Reset Filter All School Years All School Years This School Year 2024 - 2…" at bounding box center [635, 80] width 838 height 37
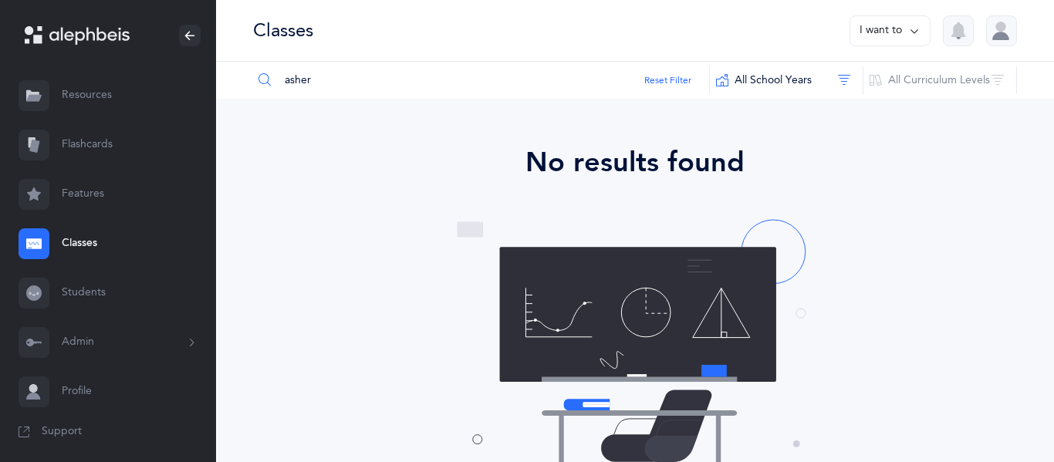
type input "asher"
click at [849, 70] on button "All School Years" at bounding box center [786, 80] width 154 height 37
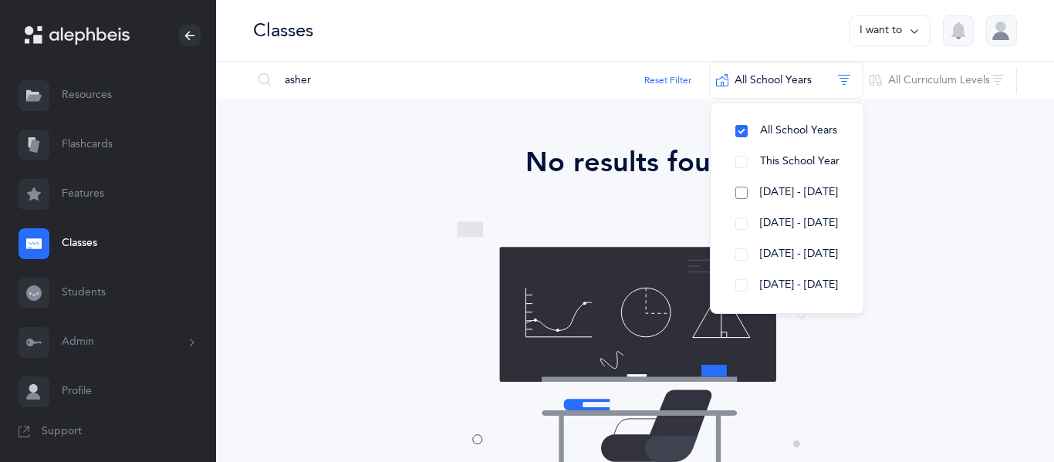
click at [808, 184] on button "2024 - 2025" at bounding box center [787, 192] width 128 height 31
click at [357, 81] on input "asher" at bounding box center [481, 80] width 458 height 37
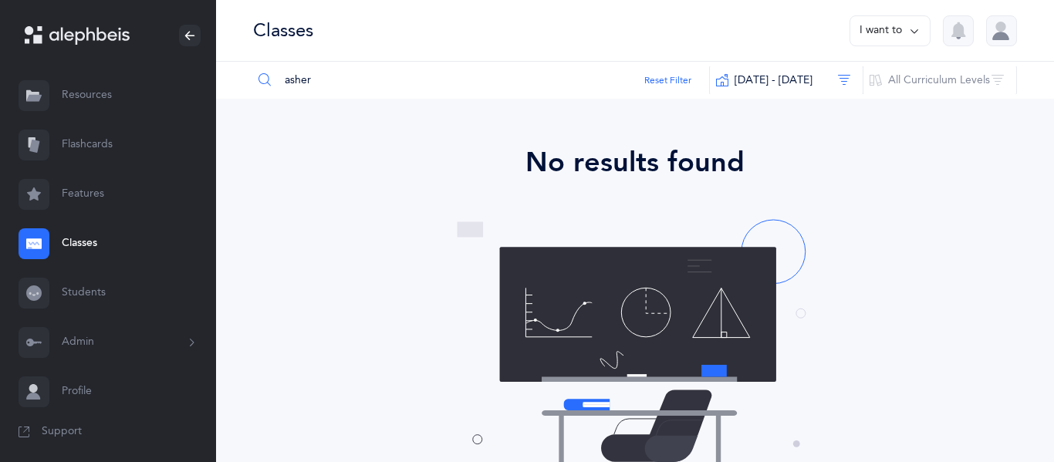
click at [286, 83] on input "asher" at bounding box center [481, 80] width 458 height 37
click at [620, 194] on div "No results found" at bounding box center [635, 323] width 752 height 362
